Goal: Entertainment & Leisure: Consume media (video, audio)

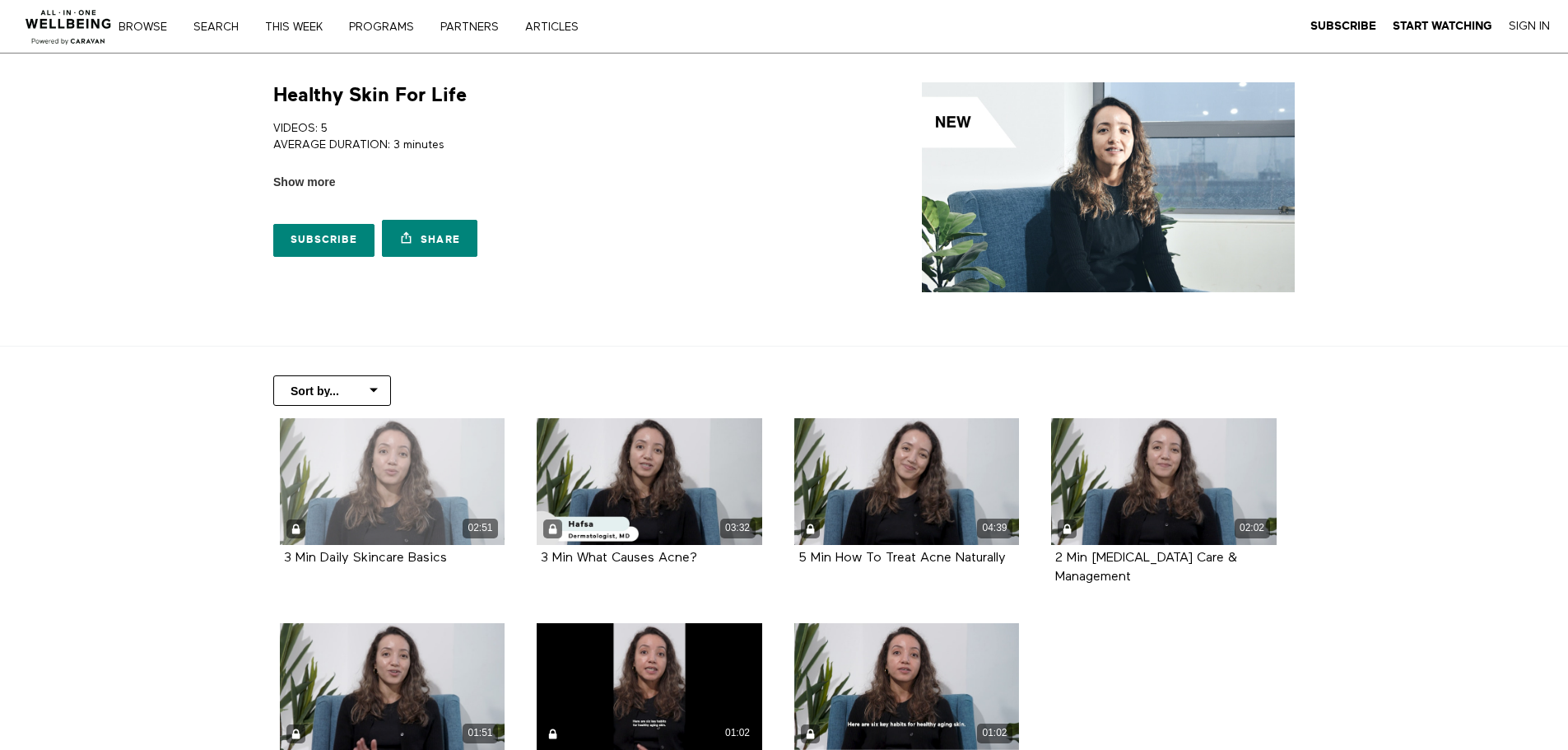
click at [397, 488] on div "02:51" at bounding box center [392, 481] width 225 height 127
